Goal: Task Accomplishment & Management: Manage account settings

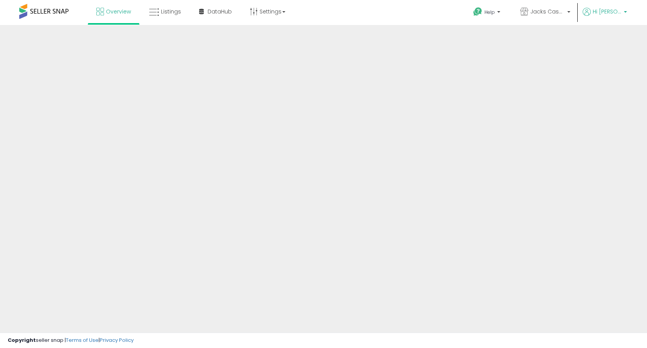
click at [615, 10] on span "Hi [PERSON_NAME]" at bounding box center [607, 12] width 29 height 8
click at [165, 14] on span "Listings" at bounding box center [171, 12] width 20 height 8
click at [163, 13] on span "Listings" at bounding box center [171, 12] width 20 height 8
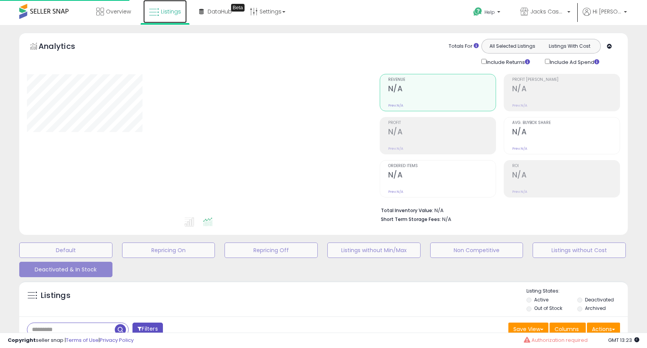
click at [175, 15] on span "Listings" at bounding box center [171, 12] width 20 height 8
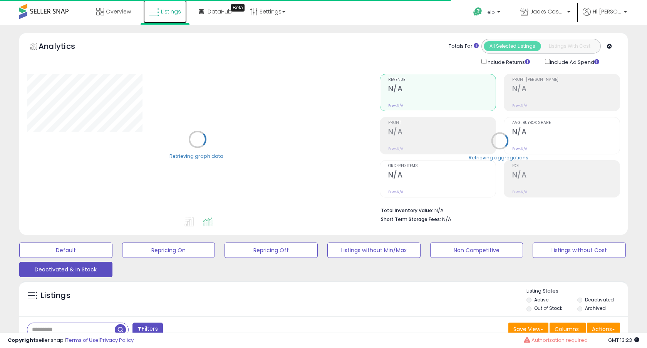
click at [158, 8] on icon at bounding box center [154, 12] width 10 height 10
click at [65, 335] on input "text" at bounding box center [70, 329] width 87 height 13
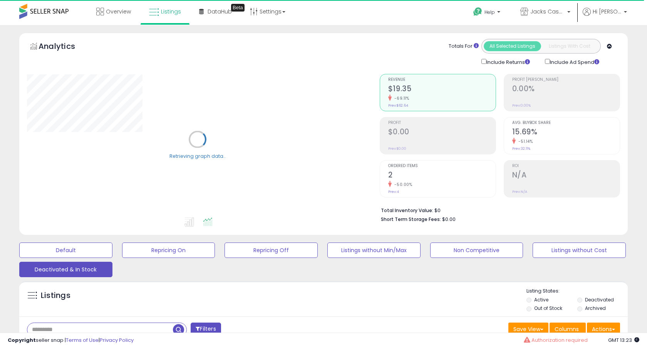
paste input "**********"
type input "**********"
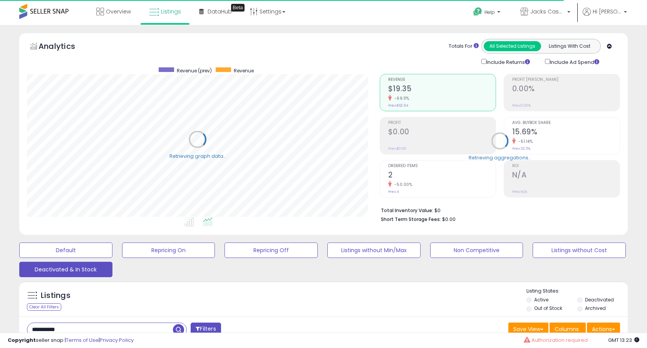
scroll to position [116, 0]
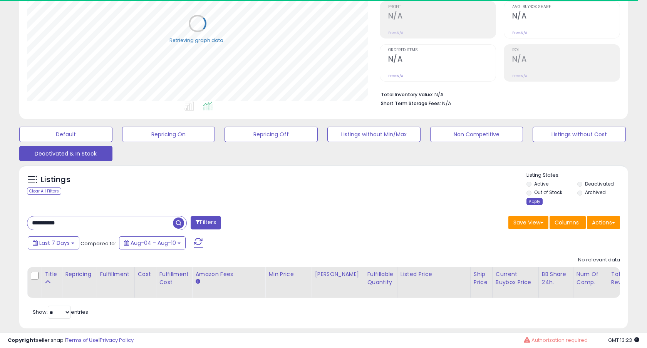
click at [530, 201] on div "Apply" at bounding box center [535, 201] width 16 height 7
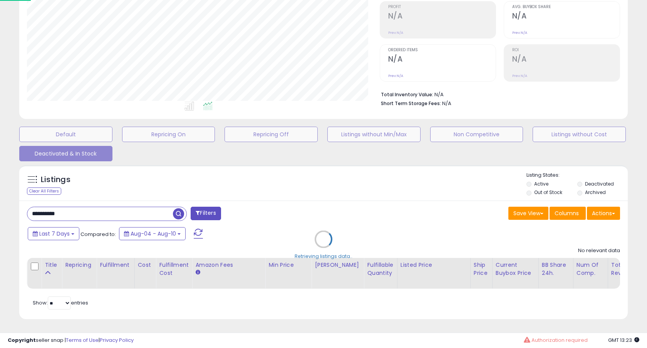
scroll to position [158, 353]
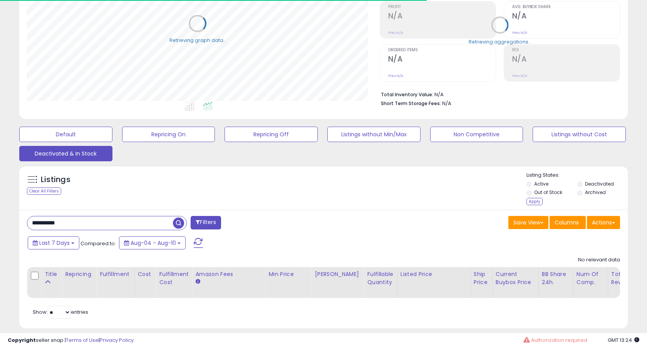
click at [534, 197] on li "Out of Stock" at bounding box center [552, 193] width 50 height 8
click at [543, 198] on div "Listing States: Active Deactivated Out of Stock Archived Apply" at bounding box center [577, 189] width 101 height 35
click at [535, 201] on div "Apply" at bounding box center [535, 201] width 16 height 7
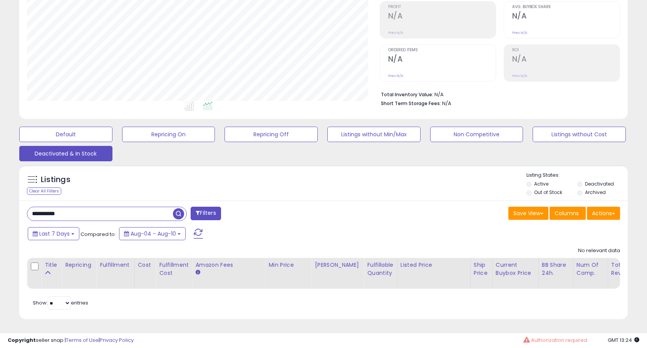
scroll to position [0, 0]
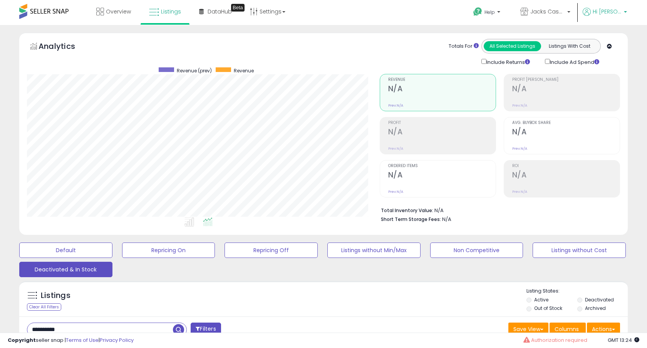
click at [622, 19] on link "Hi [PERSON_NAME]" at bounding box center [605, 16] width 44 height 17
click at [584, 84] on link "Stop impersonating" at bounding box center [595, 81] width 50 height 7
